Goal: Information Seeking & Learning: Learn about a topic

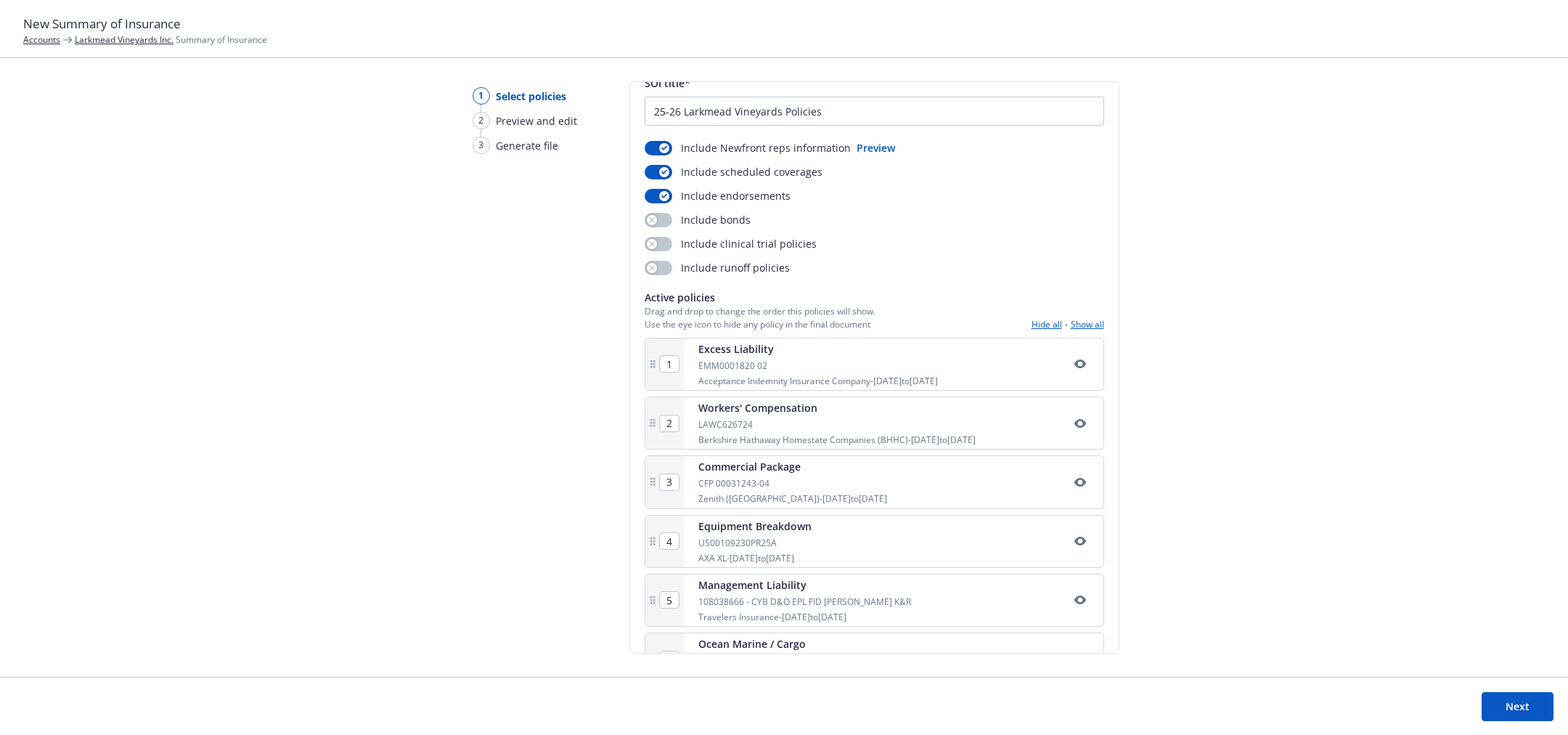
scroll to position [53, 0]
click at [653, 268] on div "button" at bounding box center [652, 269] width 10 height 10
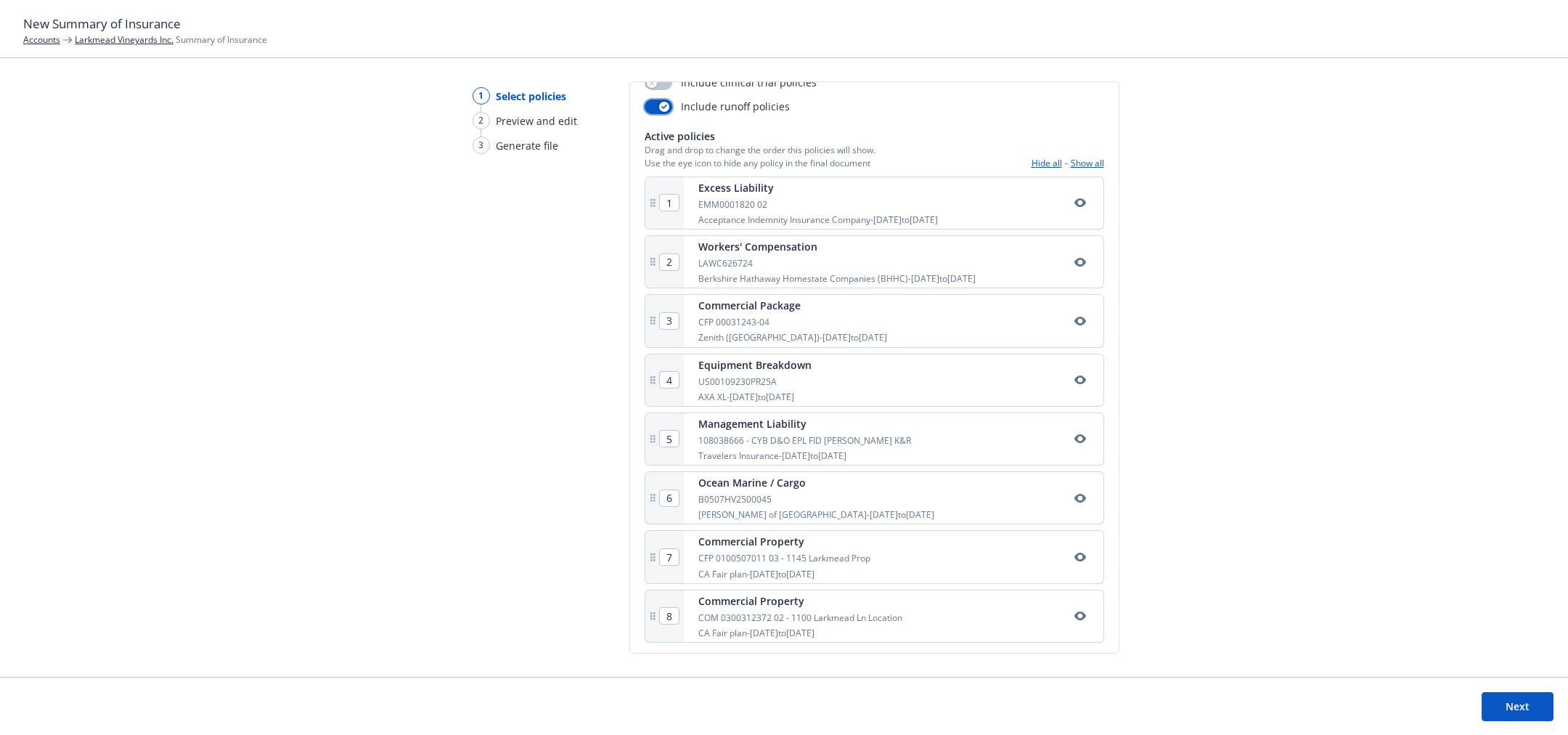
scroll to position [0, 0]
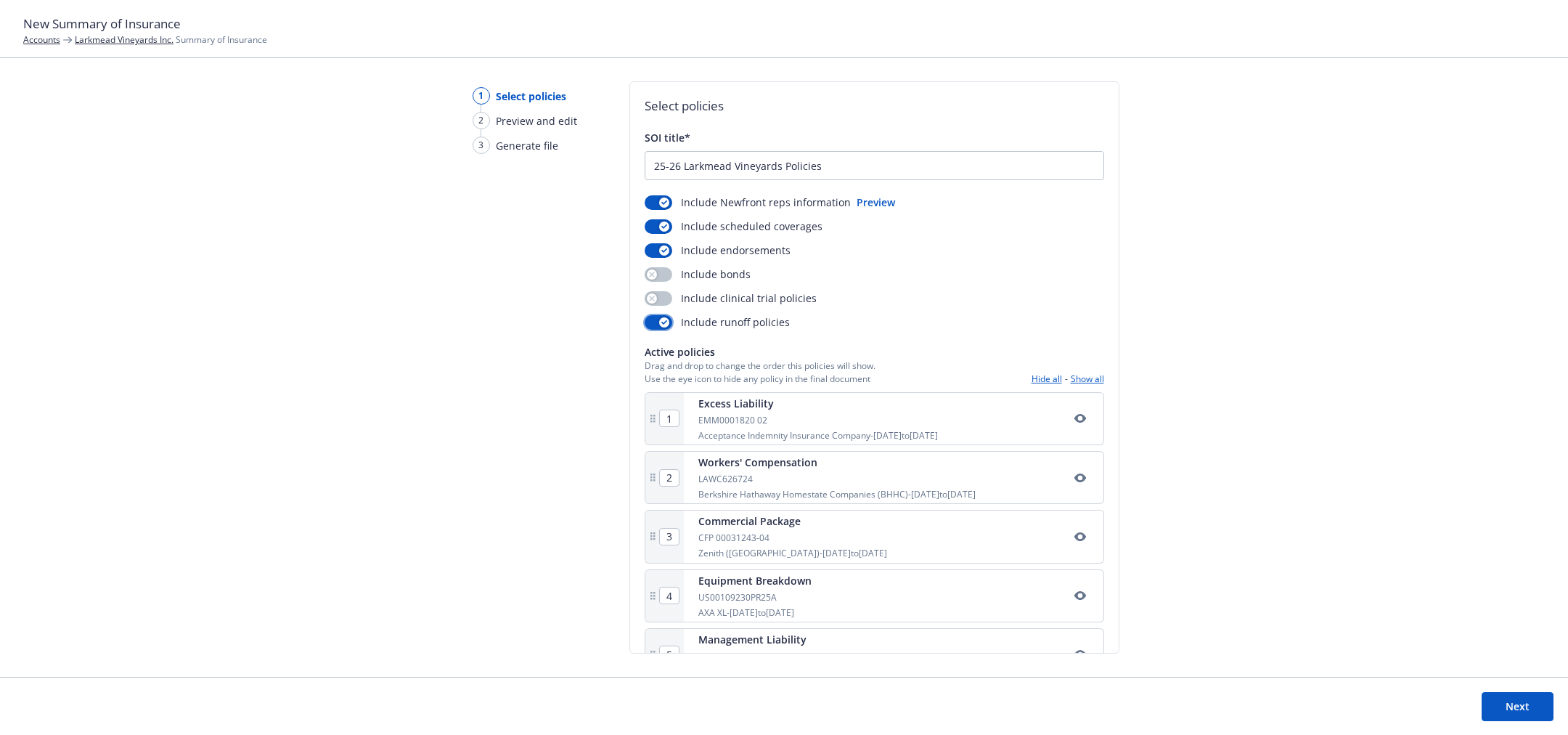
click at [663, 317] on div "button" at bounding box center [664, 323] width 10 height 10
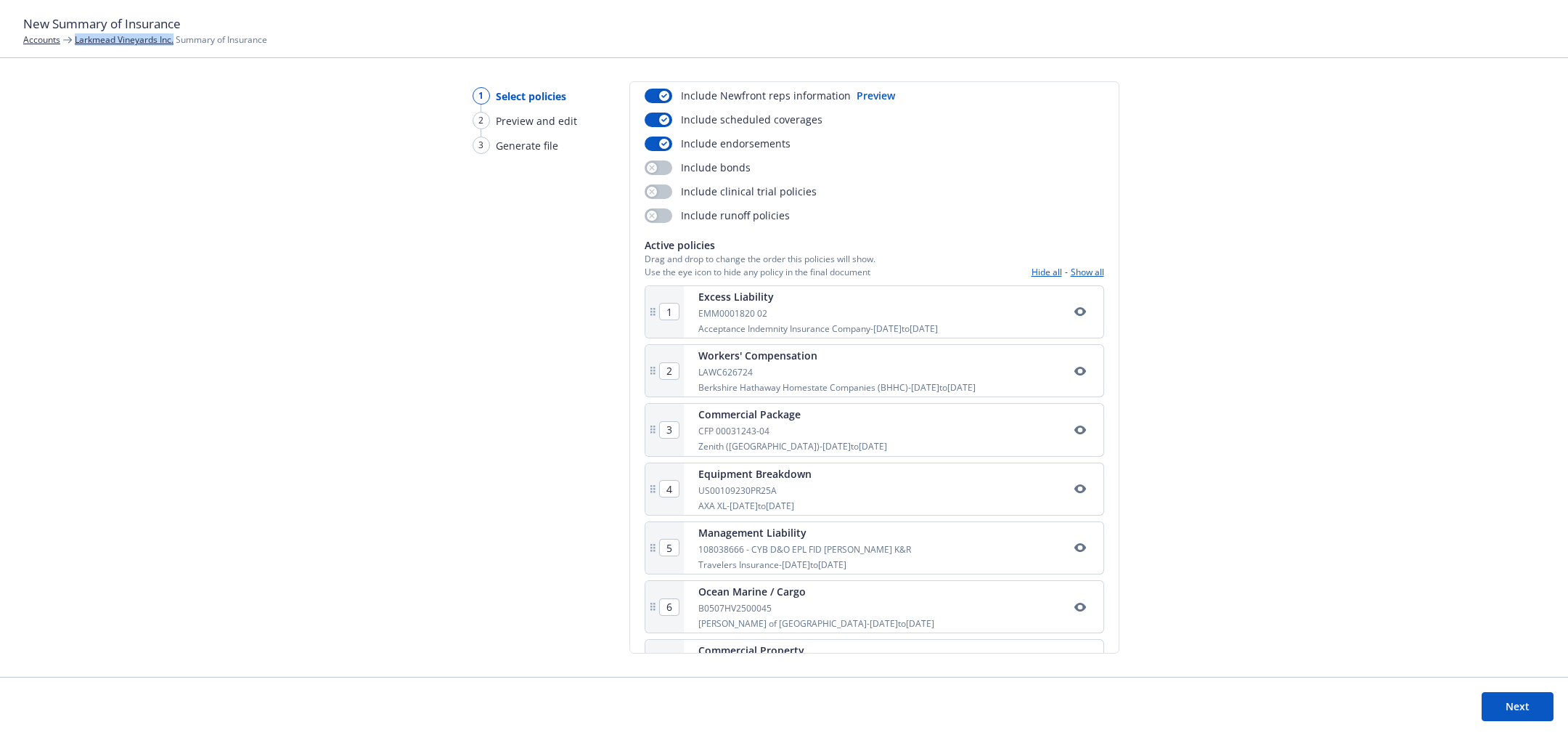
scroll to position [109, 0]
click at [1086, 268] on button "Show all" at bounding box center [1088, 270] width 34 height 12
click at [1036, 272] on button "Hide all" at bounding box center [1046, 270] width 30 height 12
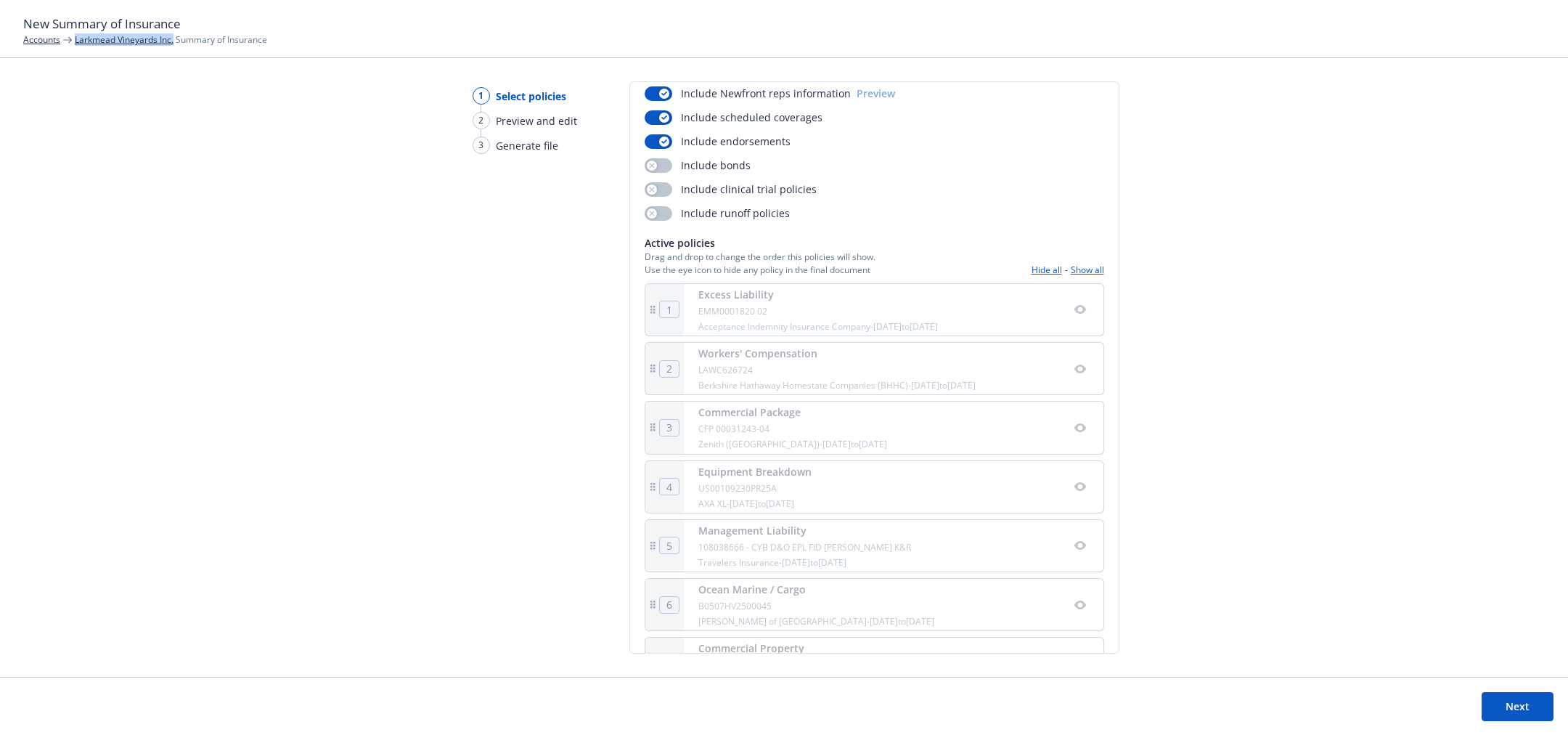
click at [1036, 272] on button "Hide all" at bounding box center [1046, 270] width 30 height 12
click at [1094, 268] on button "Show all" at bounding box center [1088, 270] width 34 height 12
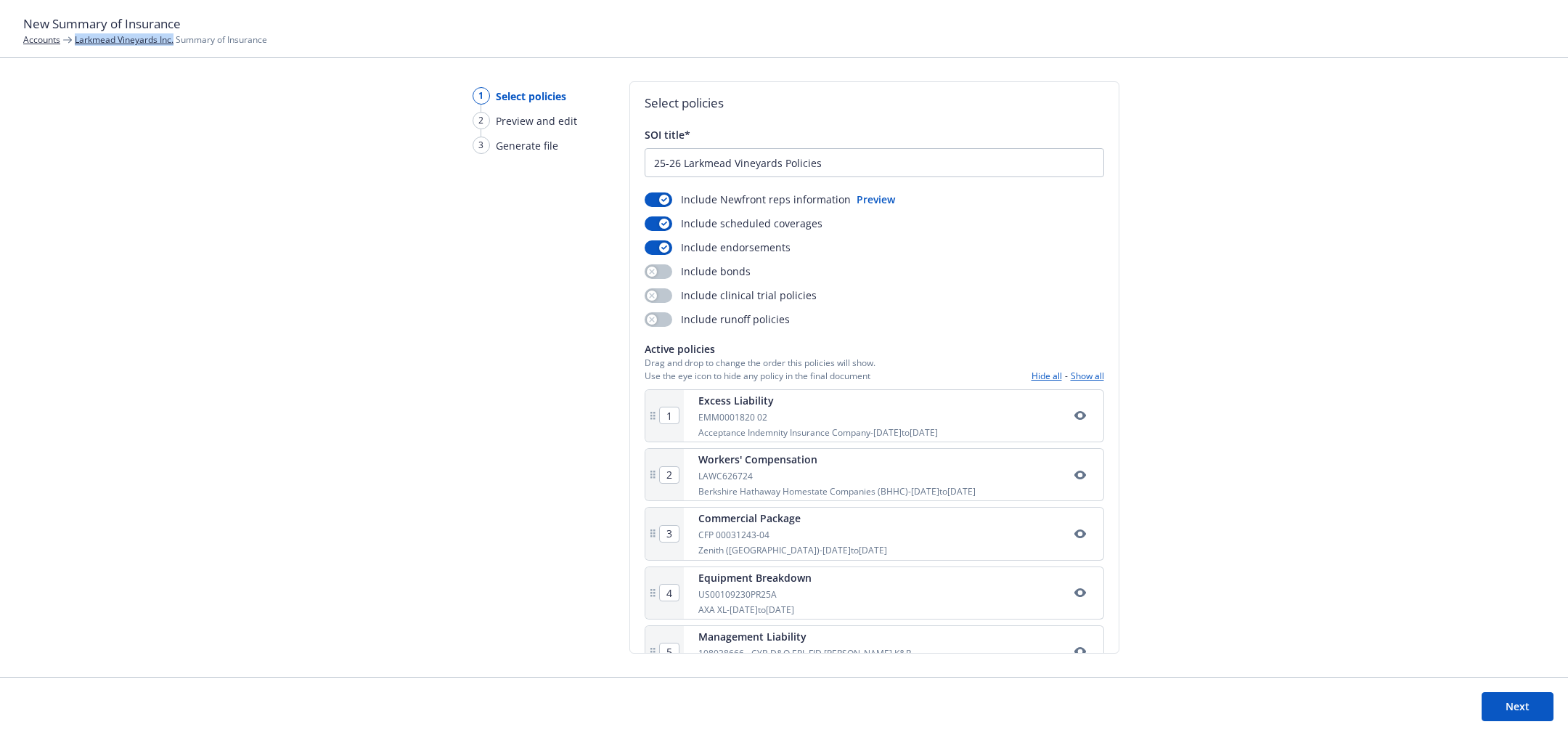
scroll to position [0, 0]
click at [659, 273] on button "button" at bounding box center [659, 274] width 28 height 15
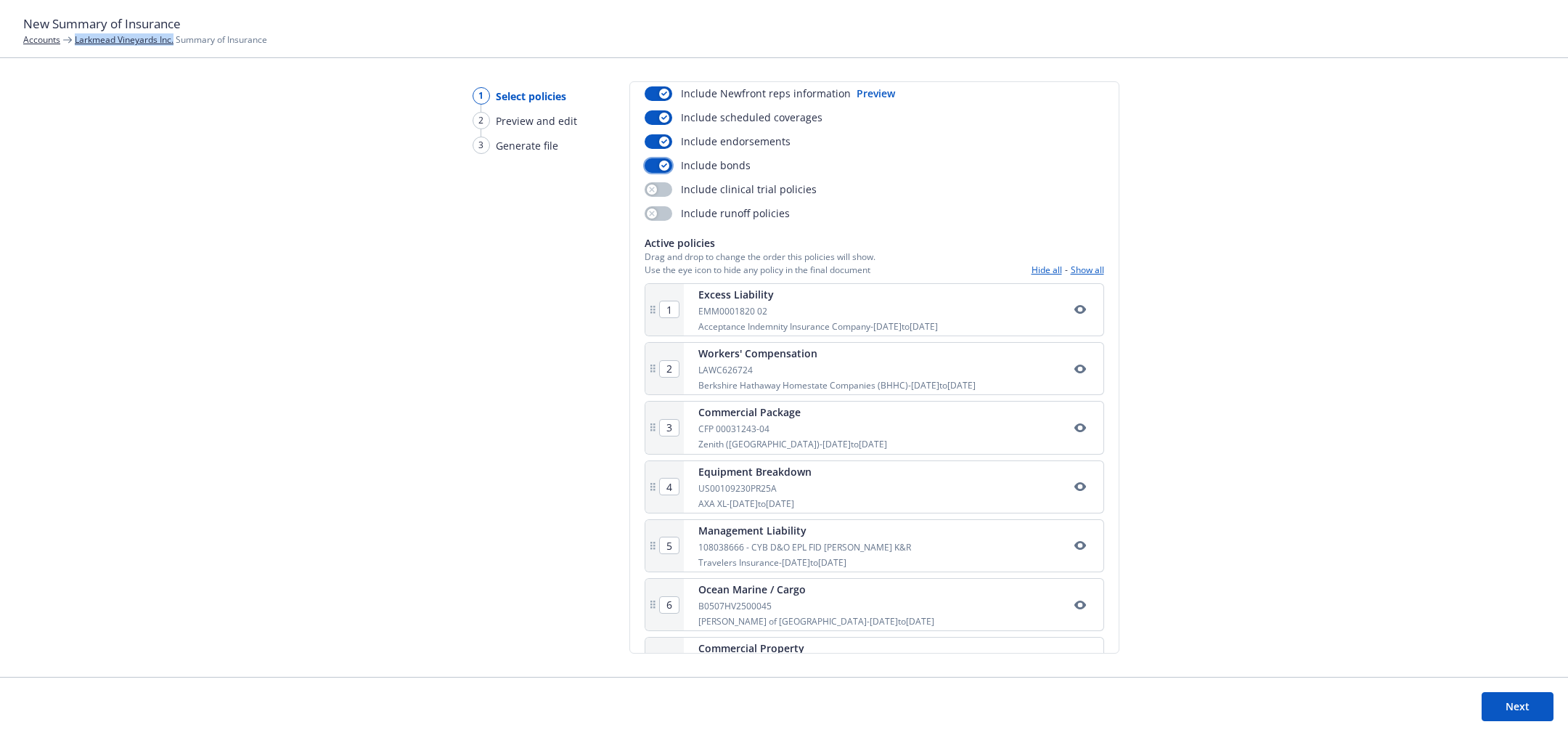
scroll to position [57, 0]
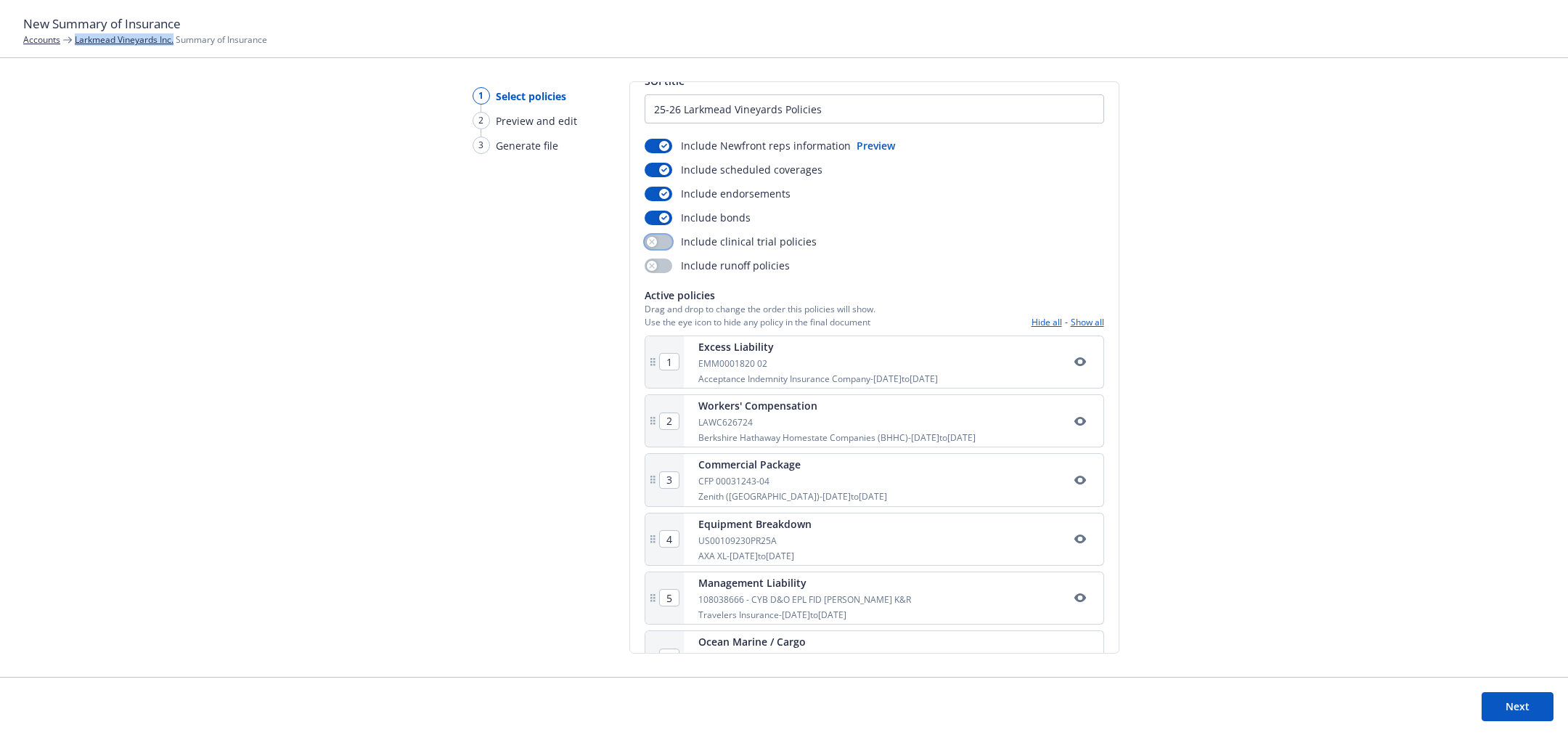
click at [658, 245] on button "button" at bounding box center [659, 242] width 28 height 15
click at [655, 269] on button "button" at bounding box center [659, 266] width 28 height 15
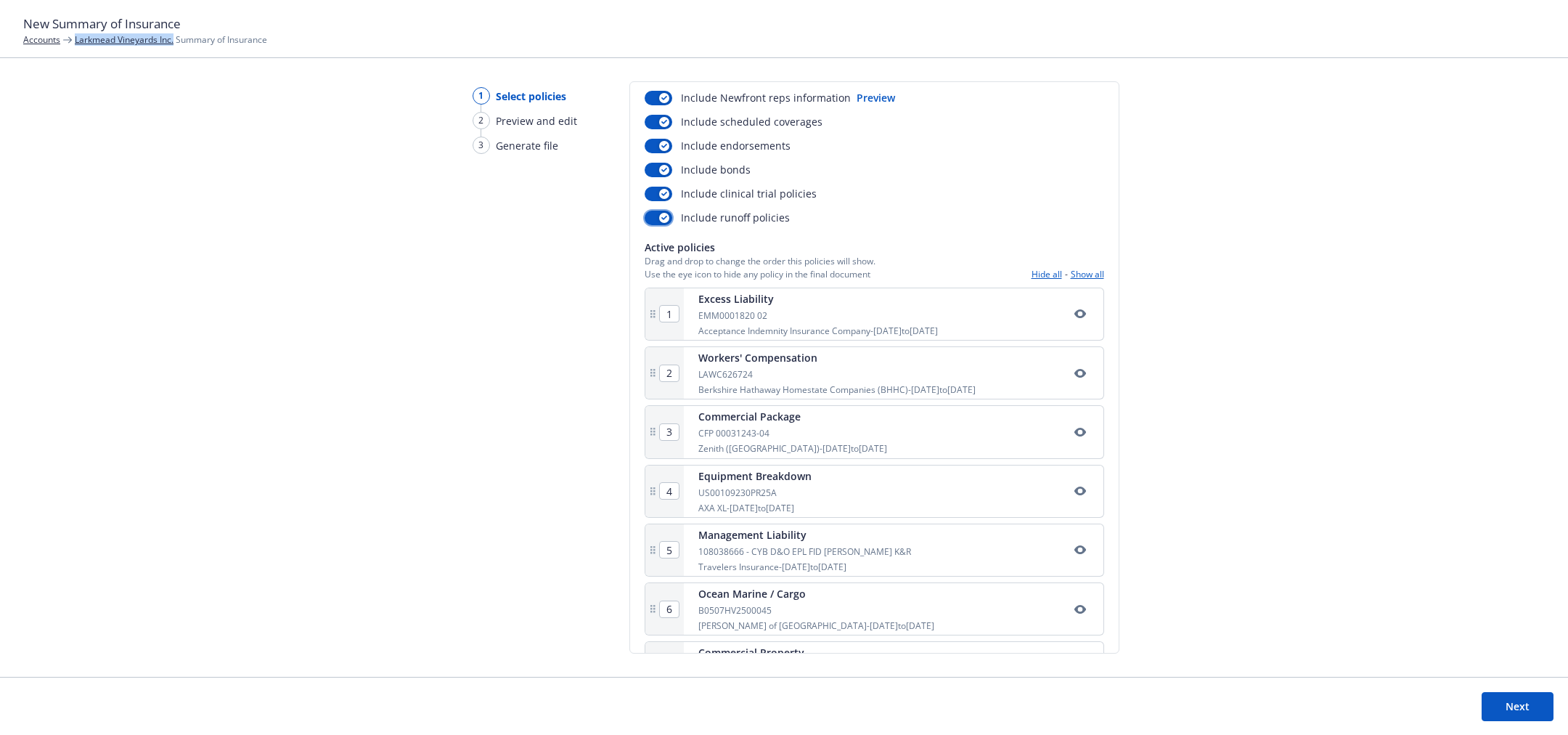
scroll to position [0, 0]
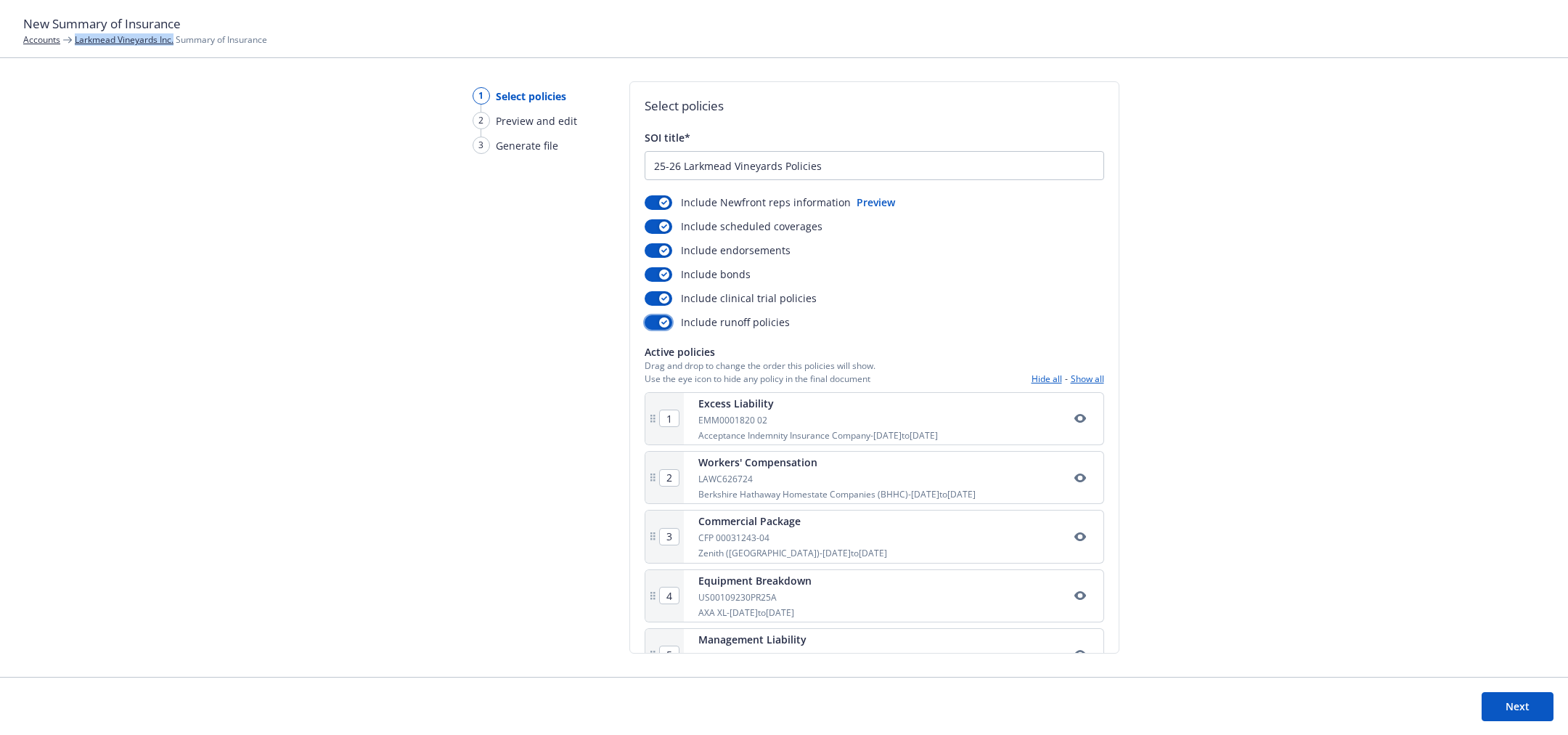
click at [665, 324] on div "button" at bounding box center [664, 323] width 10 height 10
click at [661, 302] on div "button" at bounding box center [664, 298] width 10 height 10
click at [659, 276] on div "button" at bounding box center [664, 274] width 10 height 10
click at [881, 199] on button "Preview" at bounding box center [875, 203] width 39 height 16
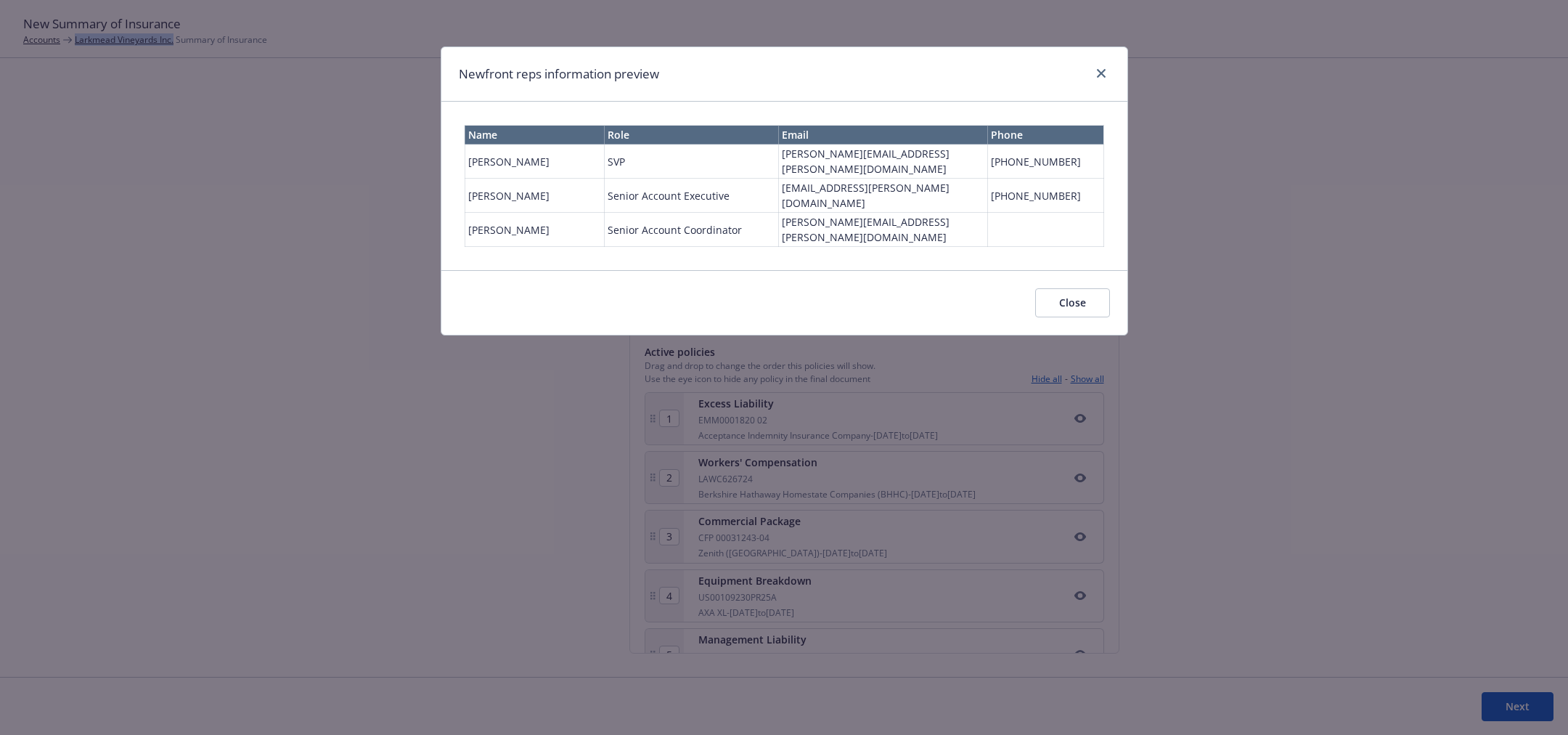
click at [1069, 288] on button "Close" at bounding box center [1072, 303] width 75 height 29
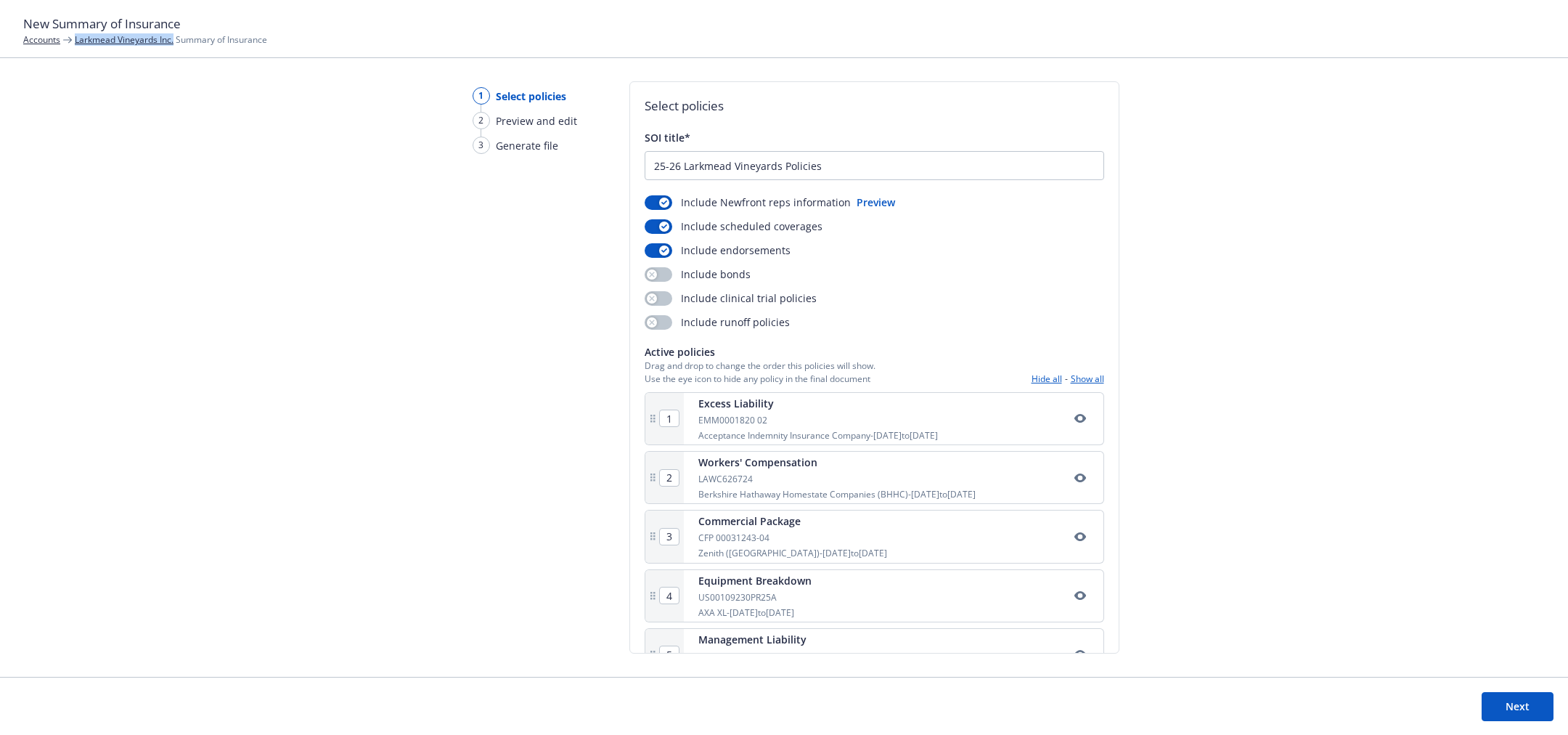
click at [47, 43] on link "Accounts" at bounding box center [41, 40] width 37 height 12
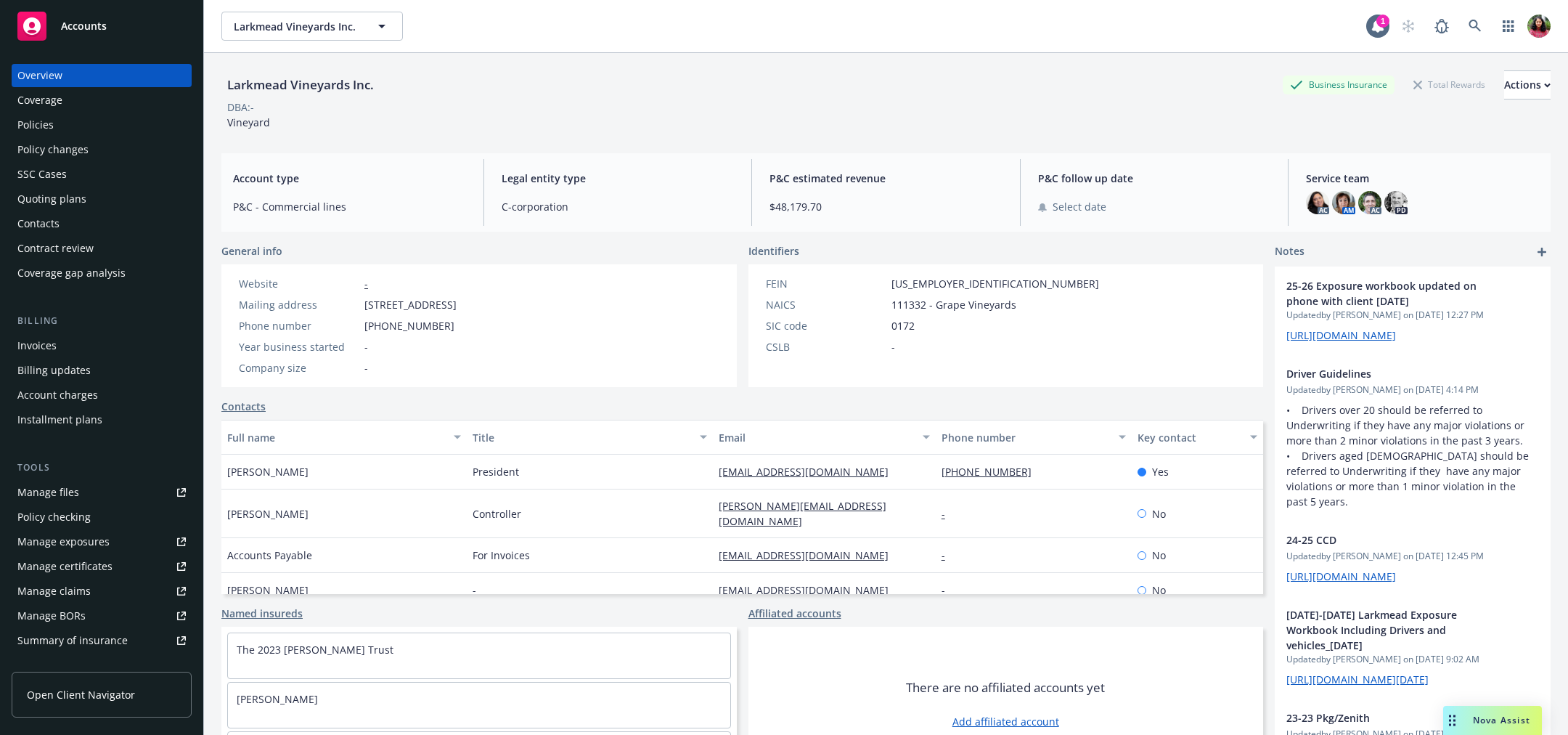
click at [72, 122] on div "Policies" at bounding box center [101, 124] width 168 height 23
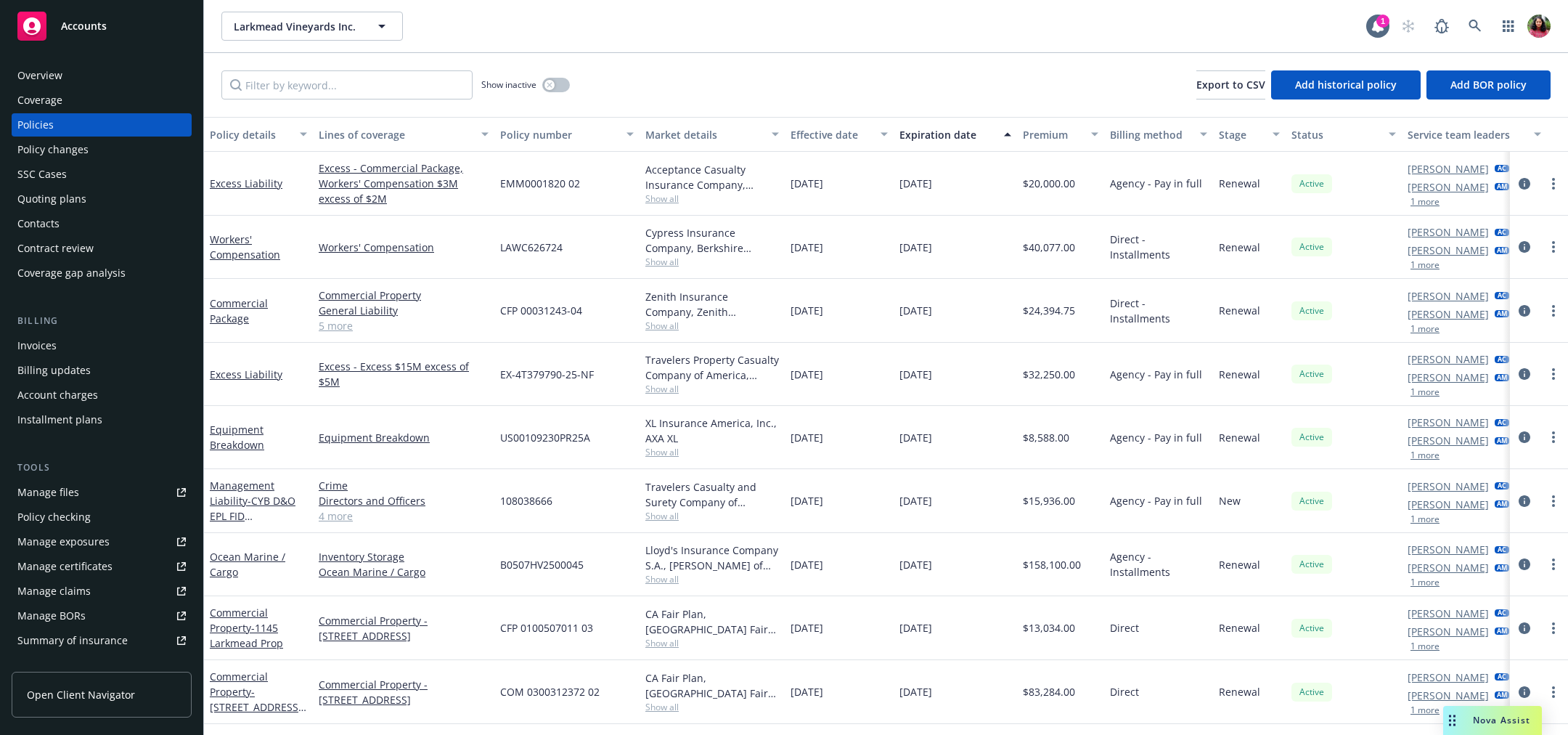
click at [668, 195] on span "Show all" at bounding box center [712, 198] width 134 height 12
click at [570, 165] on div "EMM0001820 02" at bounding box center [567, 184] width 145 height 64
click at [672, 393] on span "Show all" at bounding box center [712, 389] width 134 height 12
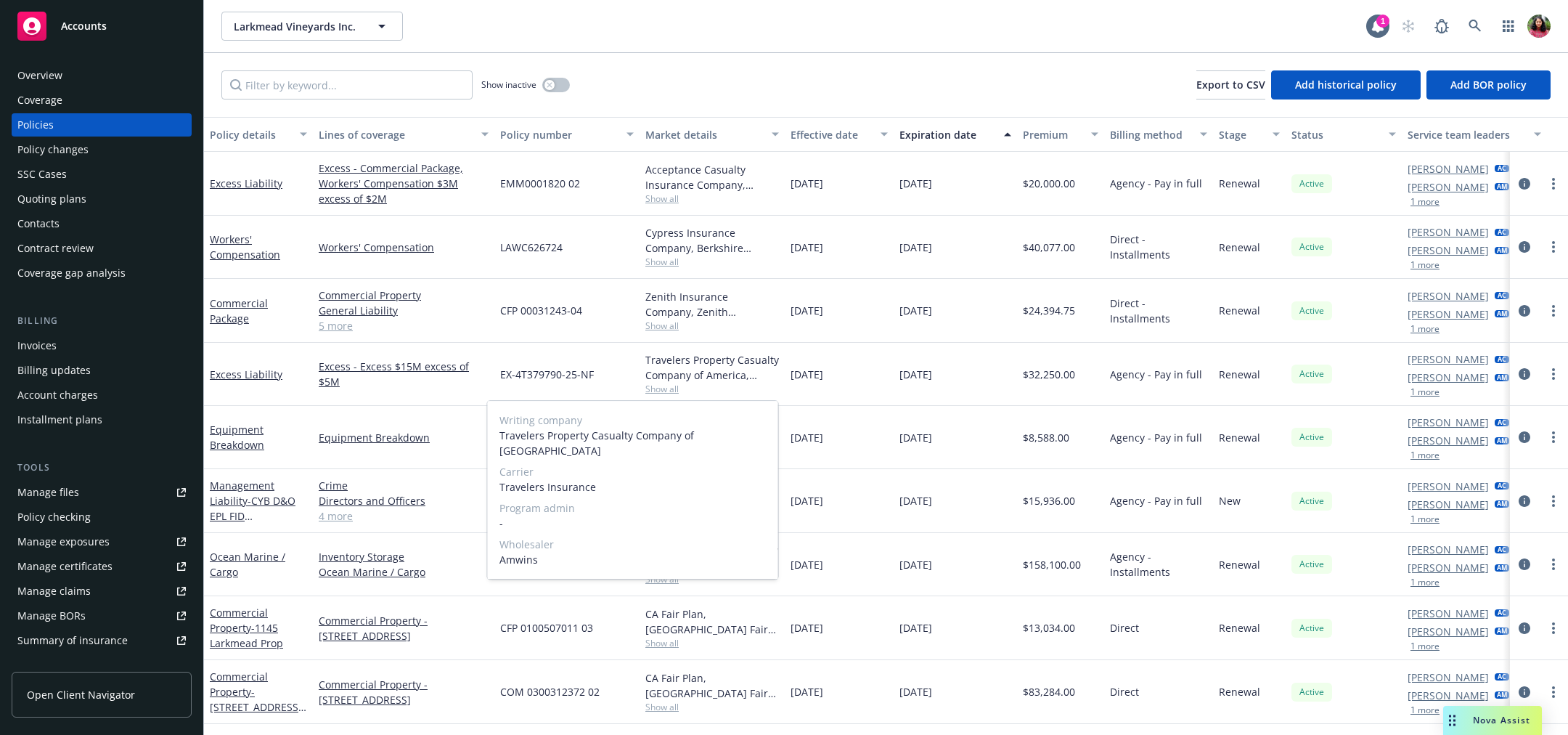
click at [724, 389] on span "Show all" at bounding box center [712, 389] width 134 height 12
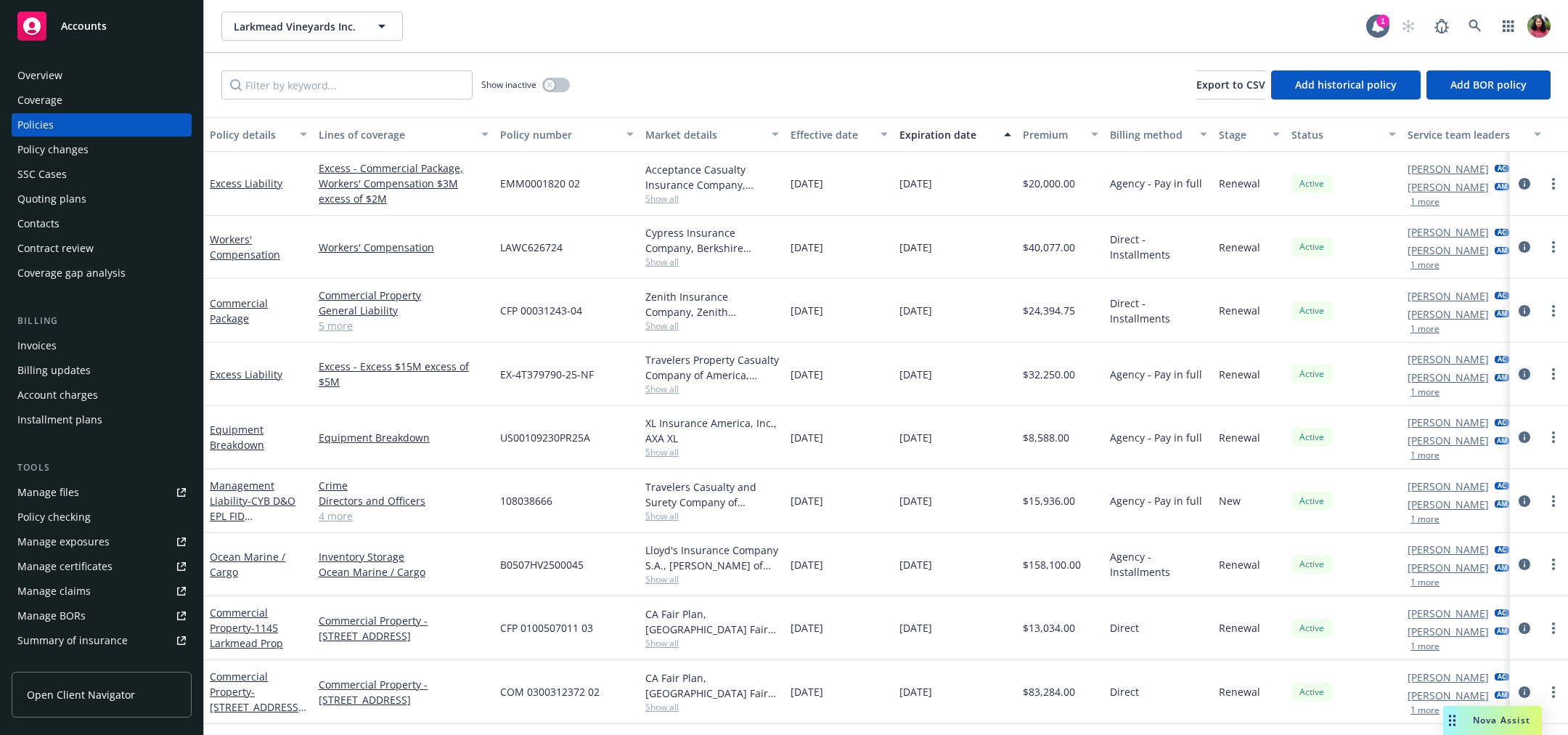
click at [1525, 372] on icon "circleInformation" at bounding box center [1524, 374] width 11 height 11
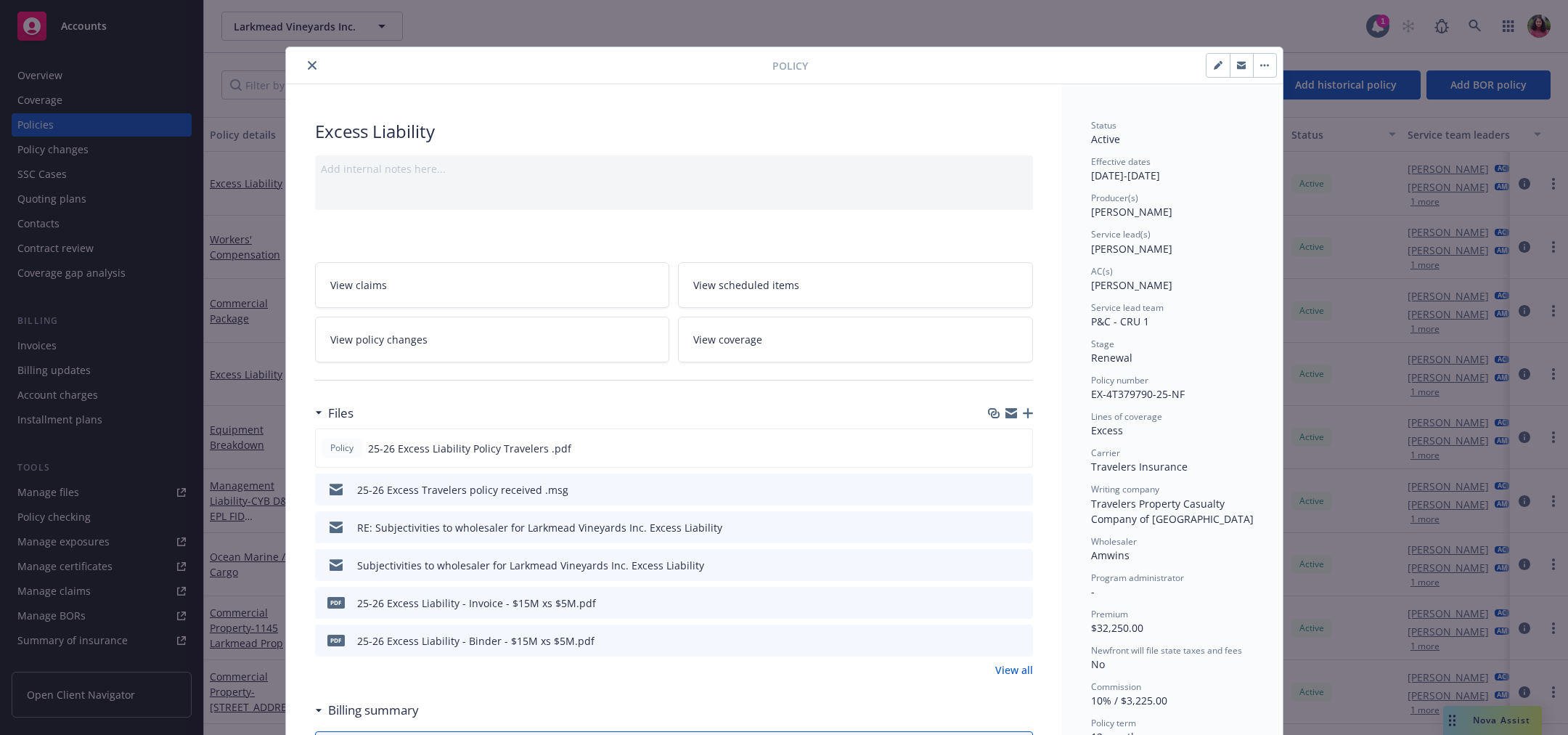
click at [313, 64] on icon "close" at bounding box center [312, 66] width 9 height 9
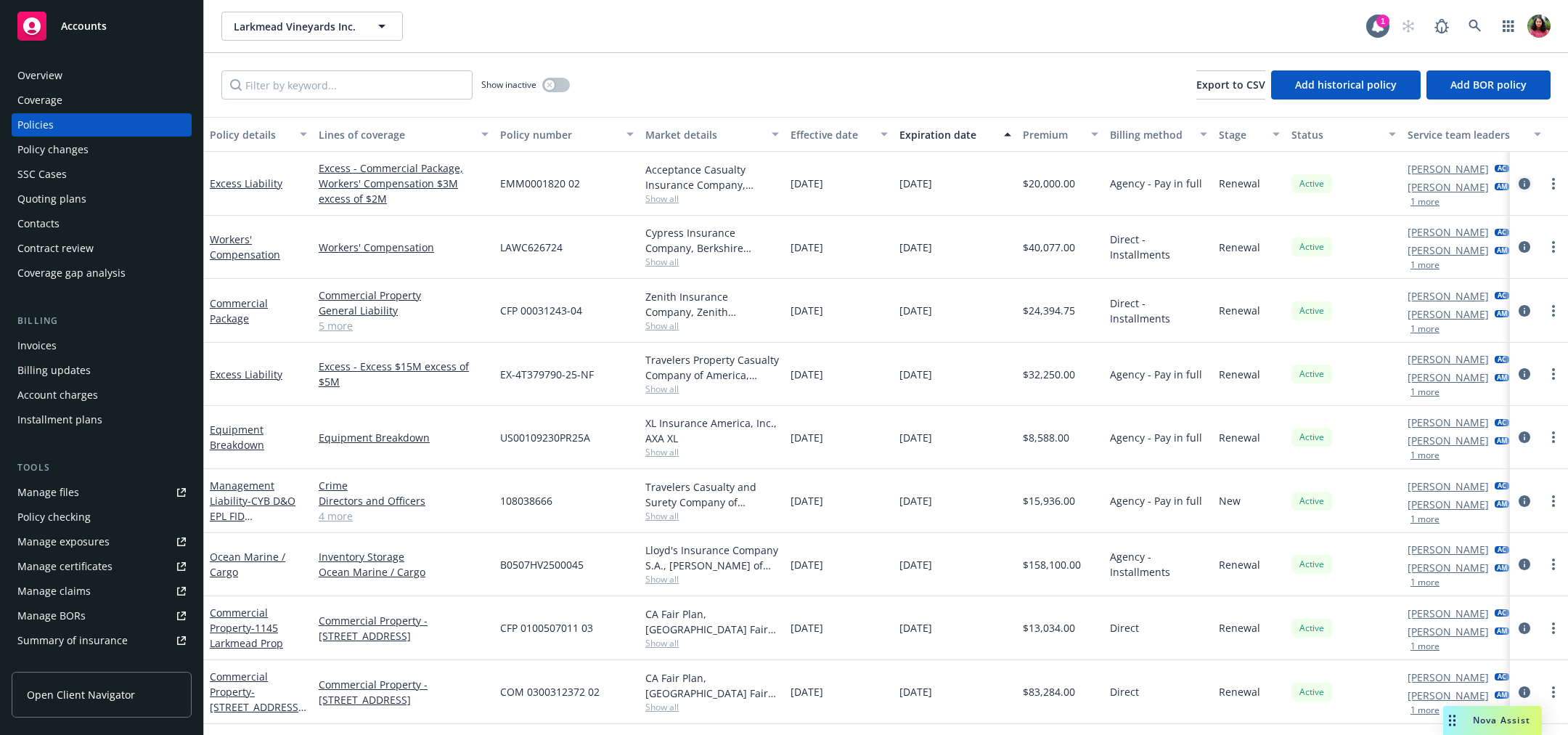
click at [1521, 183] on icon "circleInformation" at bounding box center [1524, 183] width 11 height 11
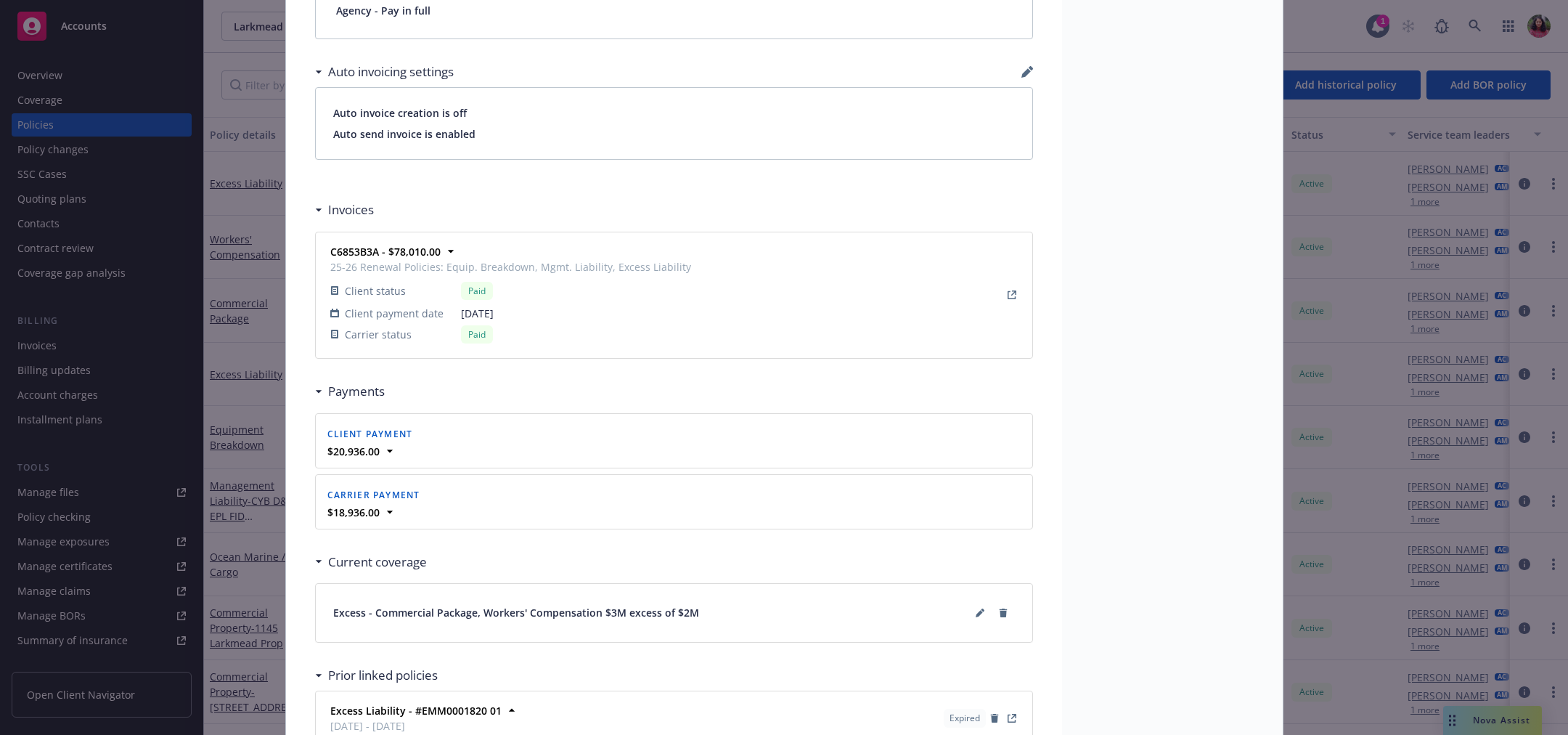
scroll to position [1316, 0]
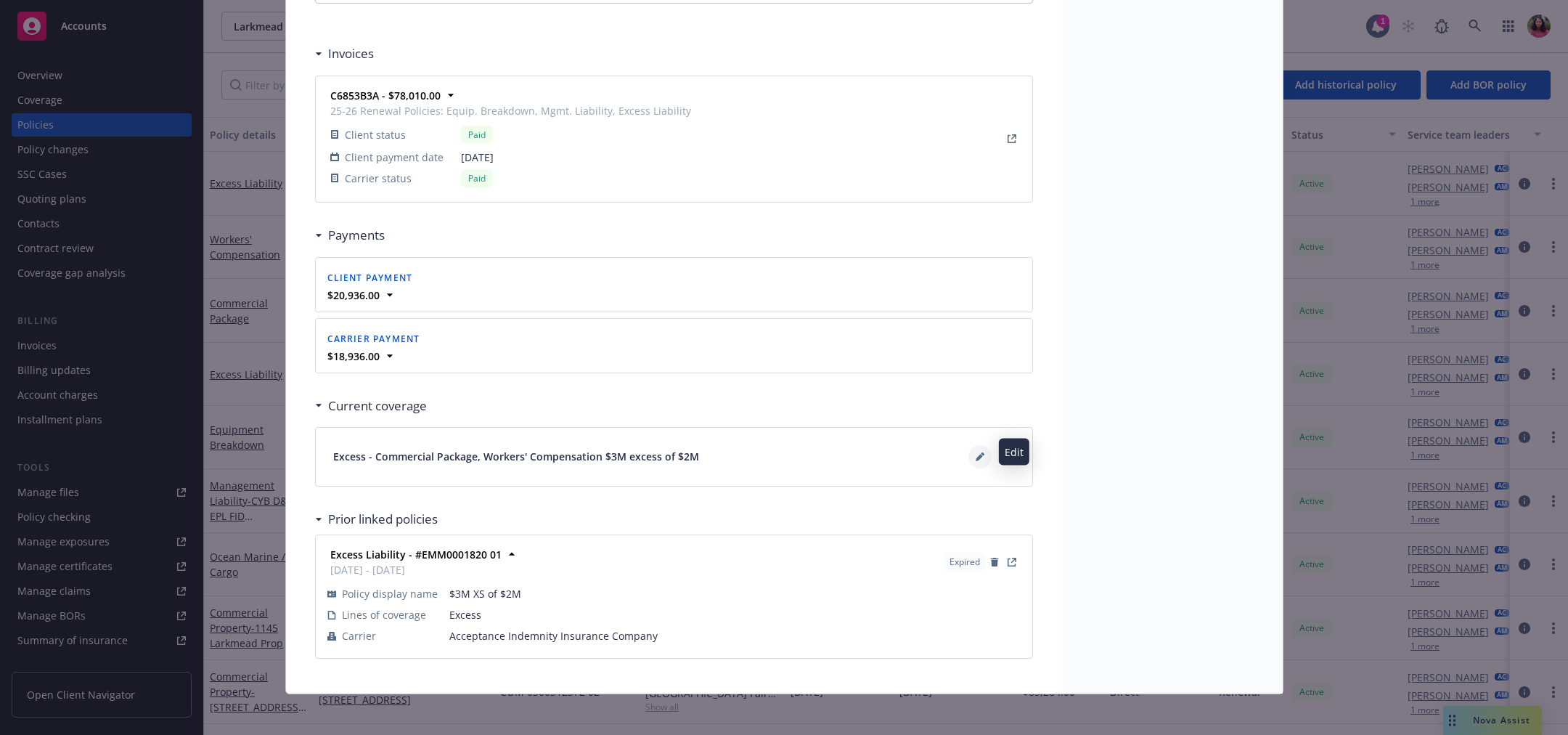
click at [980, 452] on icon at bounding box center [980, 456] width 9 height 9
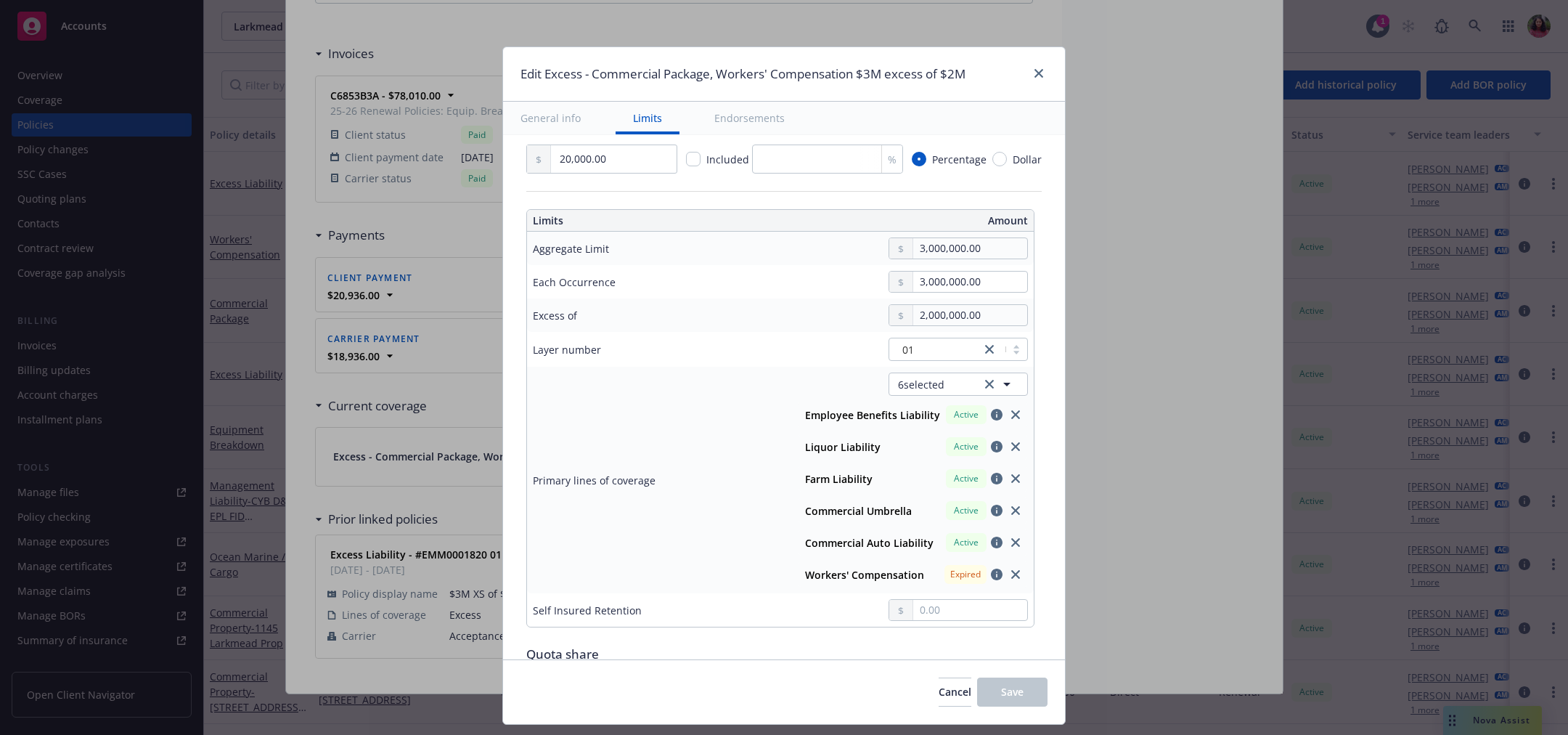
scroll to position [340, 0]
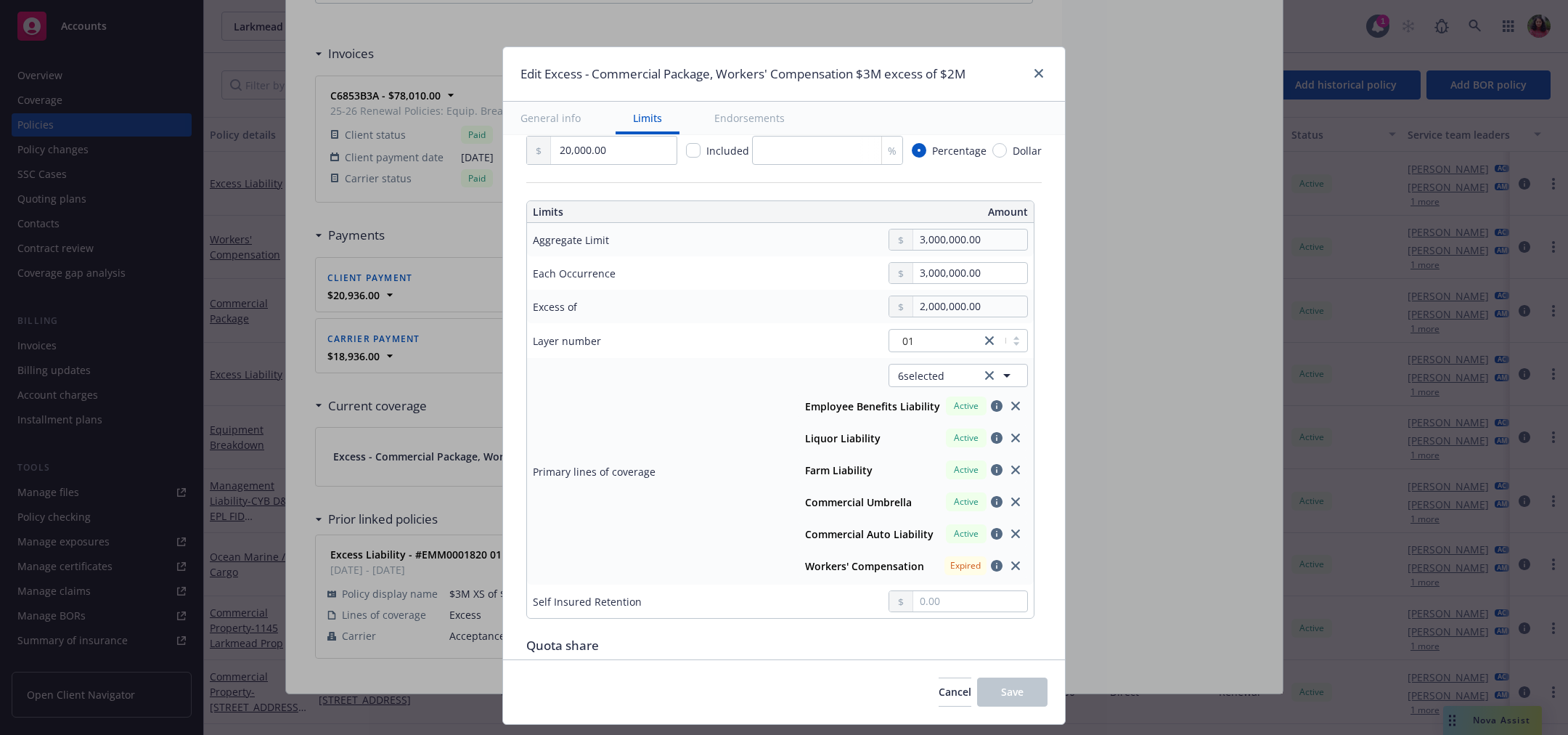
type textarea "x"
click at [1042, 76] on link "close" at bounding box center [1039, 73] width 17 height 17
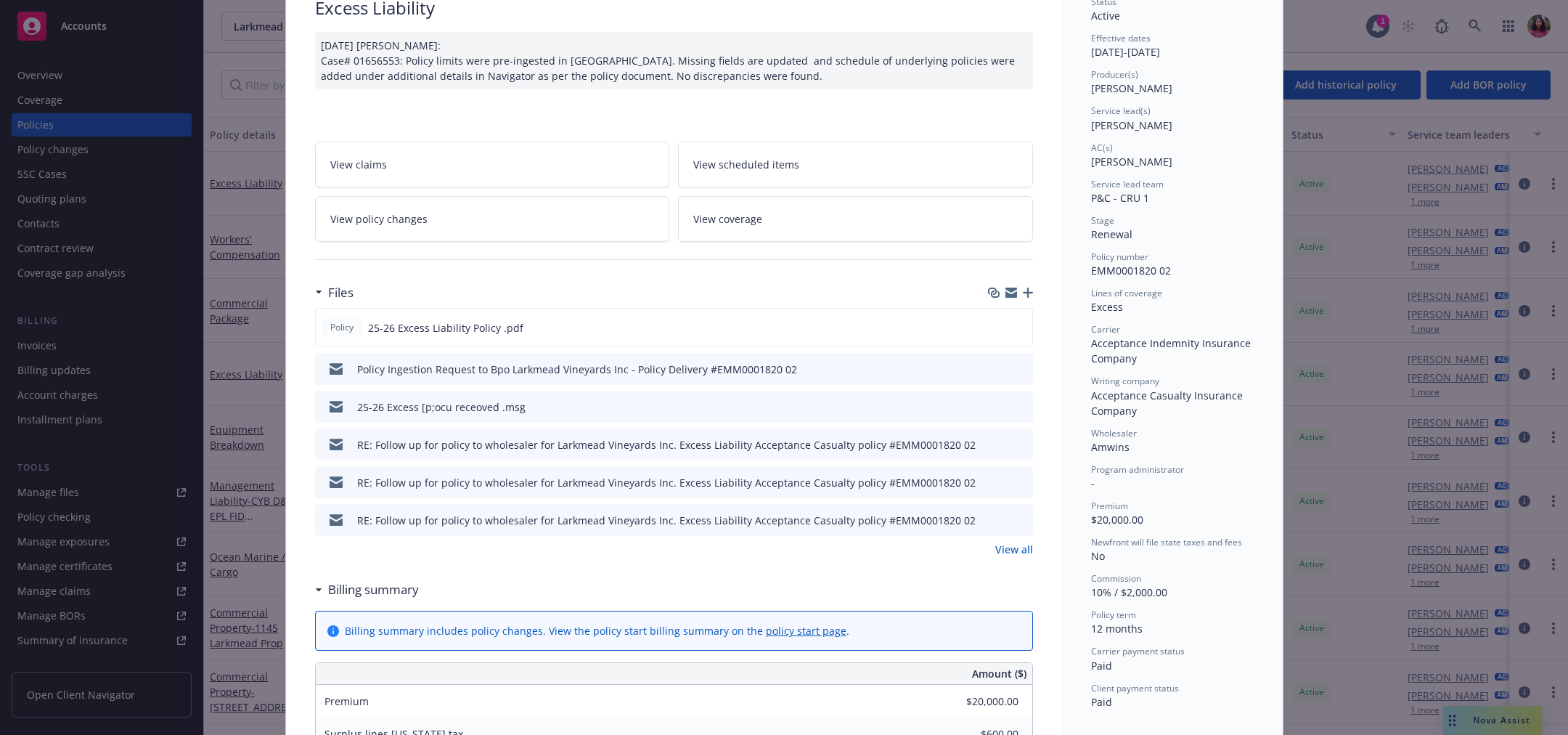
scroll to position [128, 0]
